Goal: Transaction & Acquisition: Obtain resource

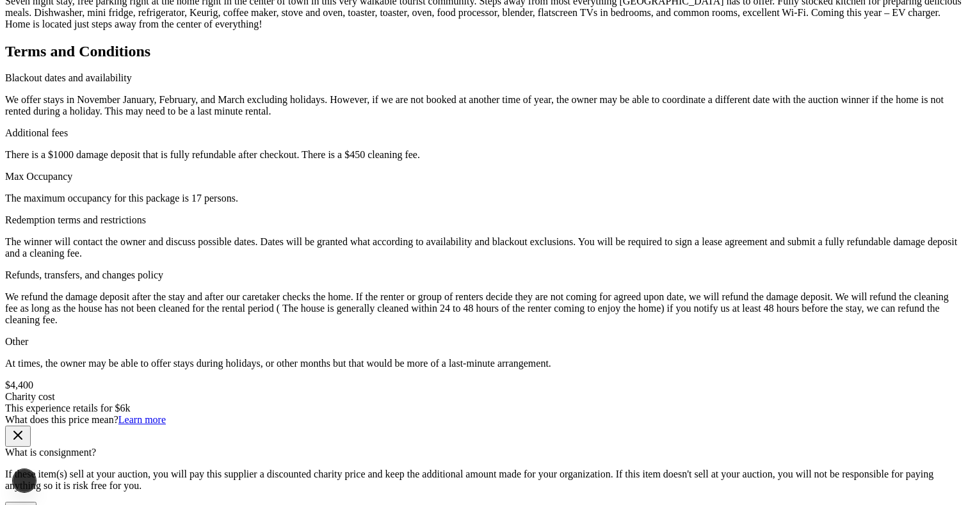
scroll to position [343, 0]
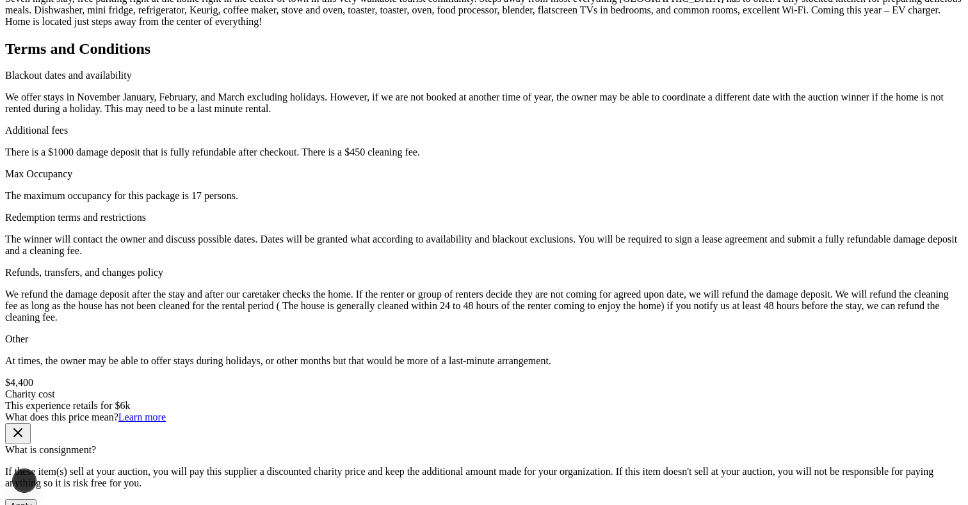
click at [37, 500] on button "Apply" at bounding box center [20, 506] width 31 height 13
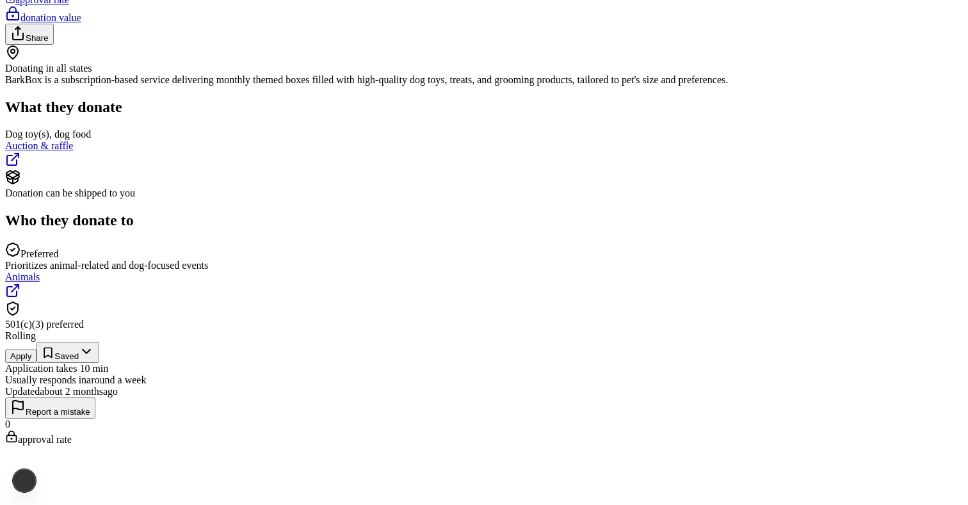
scroll to position [198, 0]
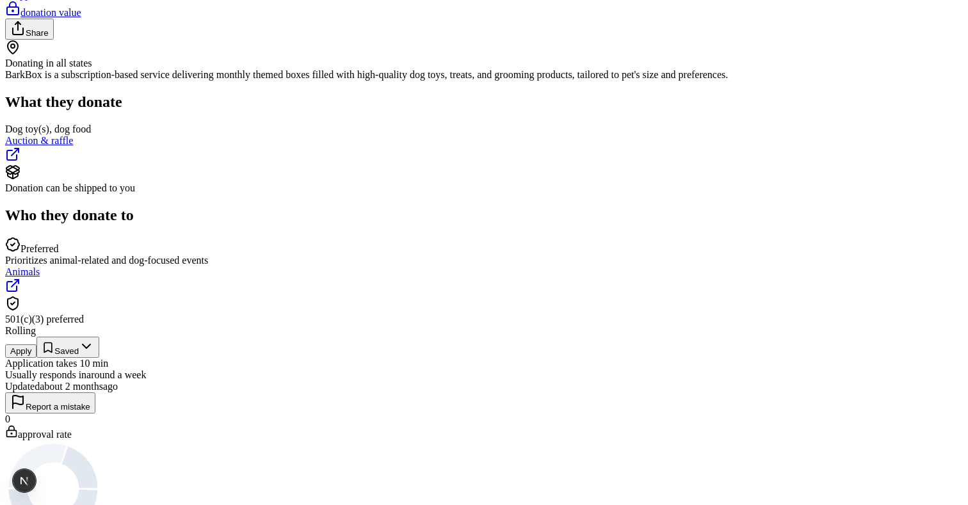
click at [37, 345] on button "Apply" at bounding box center [20, 351] width 31 height 13
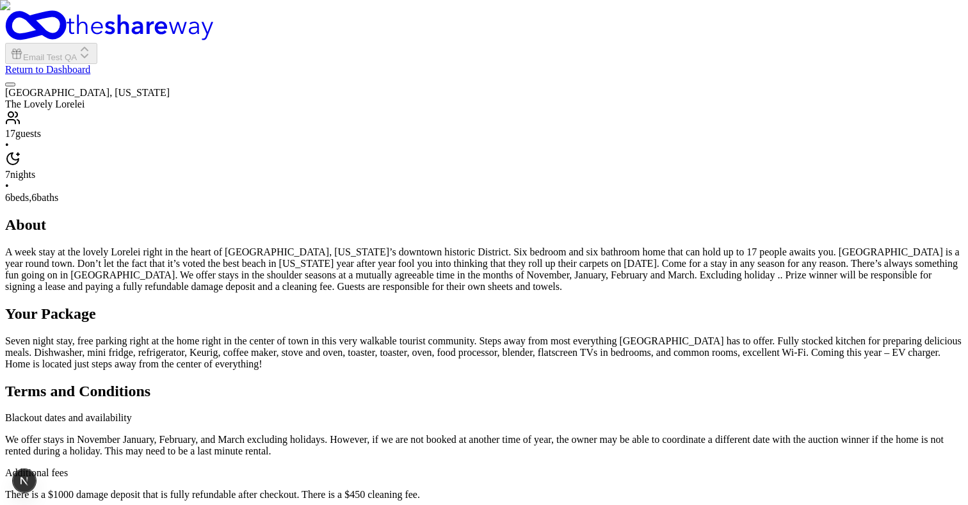
scroll to position [343, 0]
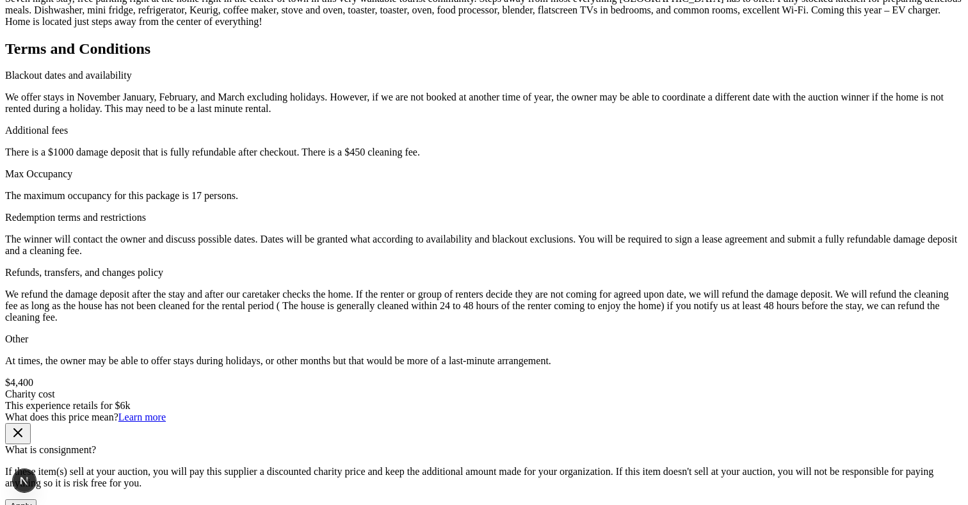
click at [37, 500] on button "Apply" at bounding box center [20, 506] width 31 height 13
